Goal: Transaction & Acquisition: Purchase product/service

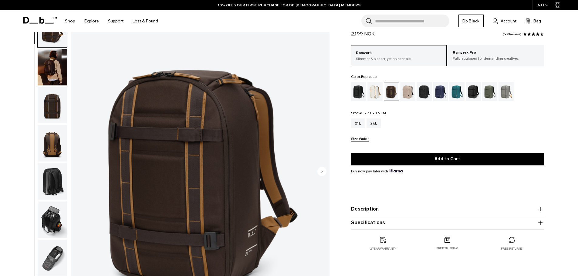
click at [319, 173] on circle "Next slide" at bounding box center [321, 171] width 9 height 9
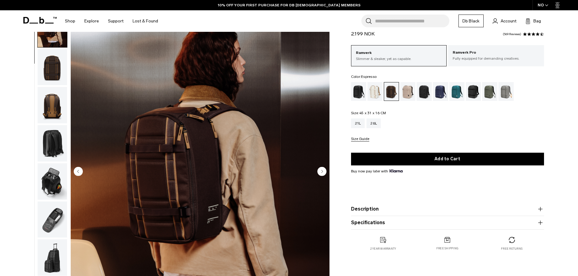
click at [319, 173] on circle "Next slide" at bounding box center [321, 171] width 9 height 9
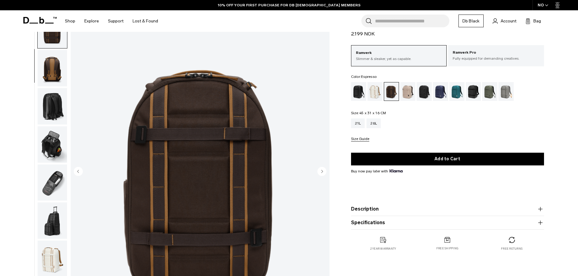
click at [319, 173] on circle "Next slide" at bounding box center [321, 171] width 9 height 9
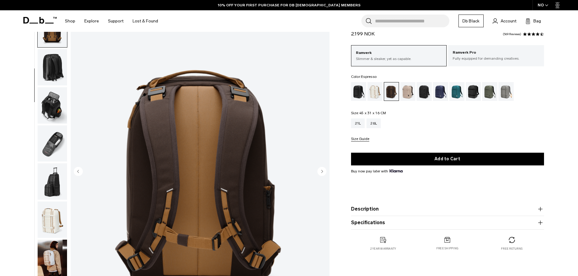
click at [319, 173] on circle "Next slide" at bounding box center [321, 171] width 9 height 9
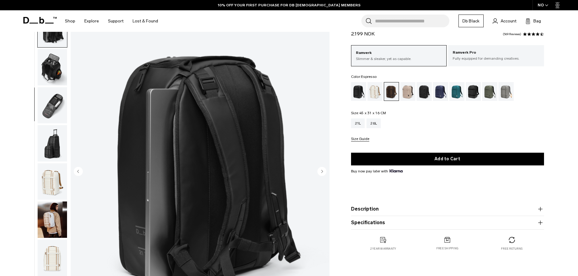
click at [319, 173] on circle "Next slide" at bounding box center [321, 171] width 9 height 9
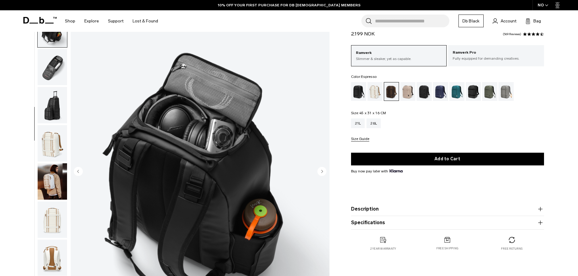
click at [319, 173] on circle "Next slide" at bounding box center [321, 171] width 9 height 9
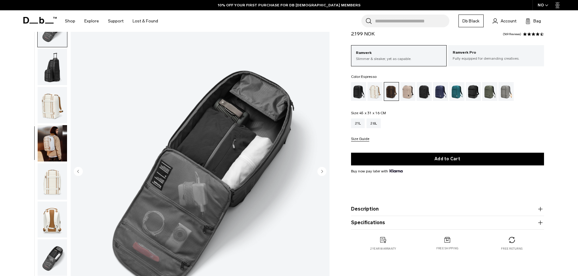
click at [319, 173] on circle "Next slide" at bounding box center [321, 171] width 9 height 9
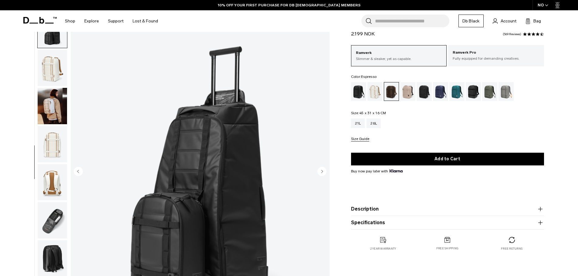
click at [319, 173] on circle "Next slide" at bounding box center [321, 171] width 9 height 9
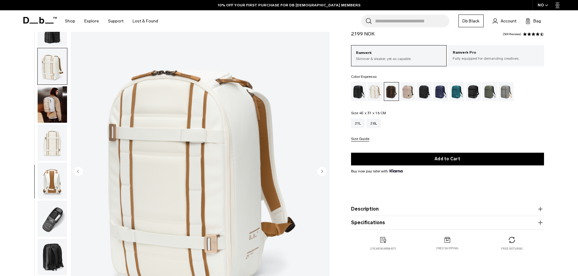
scroll to position [286, 0]
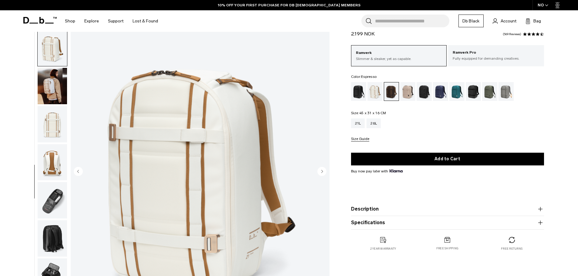
click at [319, 173] on circle "Next slide" at bounding box center [321, 171] width 9 height 9
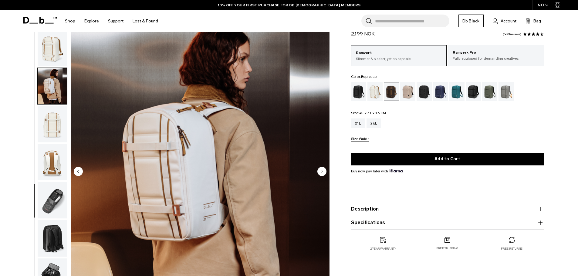
click at [319, 173] on circle "Next slide" at bounding box center [321, 171] width 9 height 9
